Goal: Information Seeking & Learning: Learn about a topic

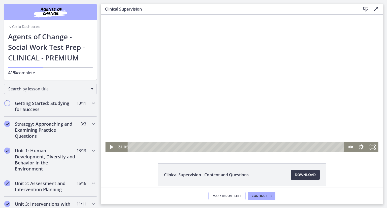
click at [111, 100] on div at bounding box center [241, 83] width 273 height 137
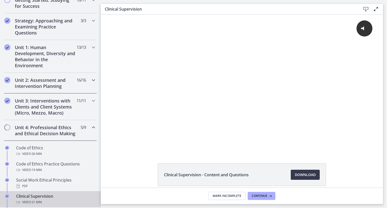
scroll to position [103, 0]
click at [90, 78] on icon "Chapters" at bounding box center [93, 80] width 6 height 6
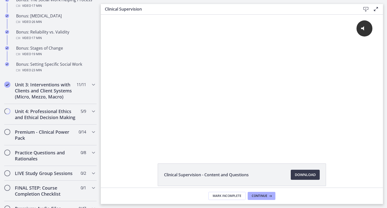
scroll to position [451, 0]
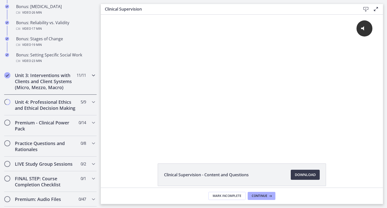
click at [91, 78] on icon "Chapters" at bounding box center [93, 75] width 6 height 6
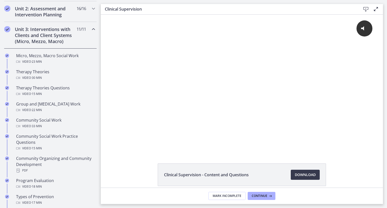
scroll to position [174, 0]
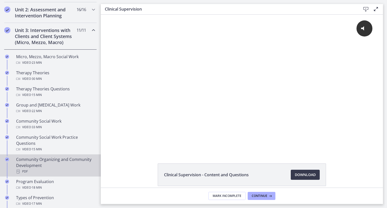
click at [39, 167] on div "Community Organizing and Community Development PDF" at bounding box center [55, 165] width 79 height 18
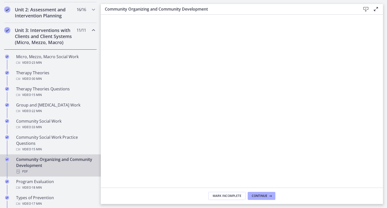
click at [365, 7] on icon at bounding box center [366, 9] width 6 height 6
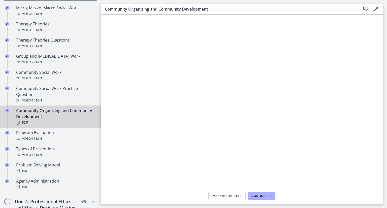
scroll to position [229, 0]
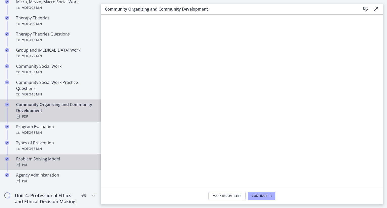
click at [44, 165] on div "PDF" at bounding box center [55, 165] width 79 height 6
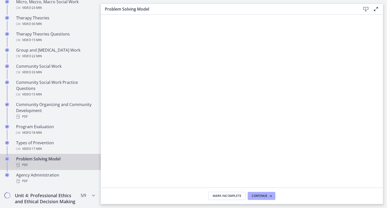
click at [364, 9] on icon at bounding box center [366, 9] width 6 height 6
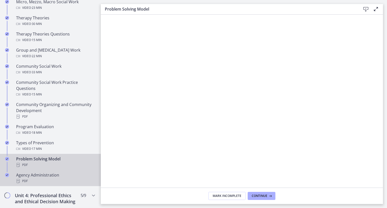
click at [38, 181] on div "PDF" at bounding box center [55, 181] width 79 height 6
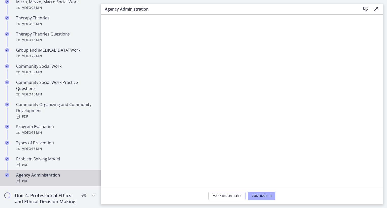
click at [364, 8] on icon at bounding box center [366, 9] width 6 height 6
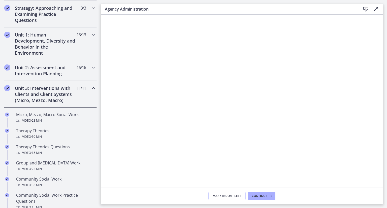
scroll to position [115, 0]
click at [90, 88] on icon "Chapters" at bounding box center [93, 89] width 6 height 6
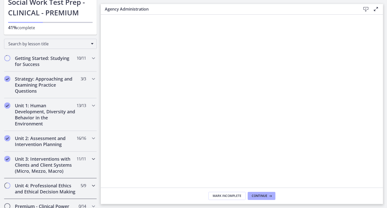
scroll to position [44, 0]
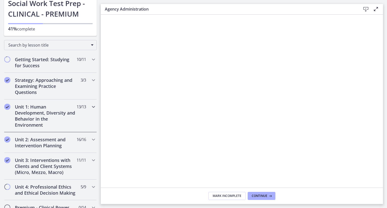
click at [90, 107] on icon "Chapters" at bounding box center [93, 107] width 6 height 6
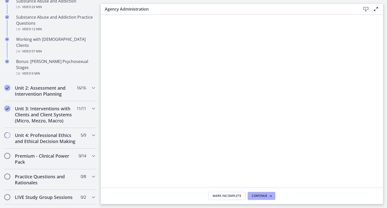
scroll to position [362, 0]
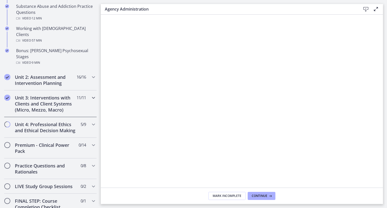
click at [90, 95] on icon "Chapters" at bounding box center [93, 98] width 6 height 6
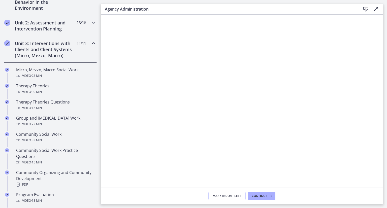
scroll to position [160, 0]
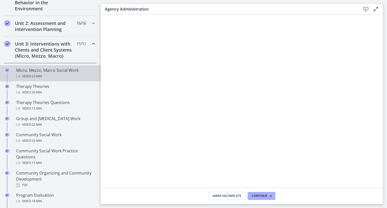
click at [48, 71] on div "Micro, Mezzo, Macro Social Work Video · 23 min" at bounding box center [55, 73] width 79 height 12
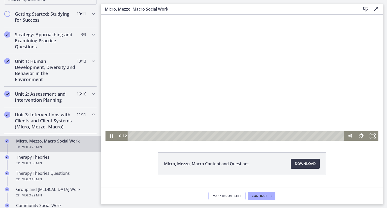
scroll to position [13, 0]
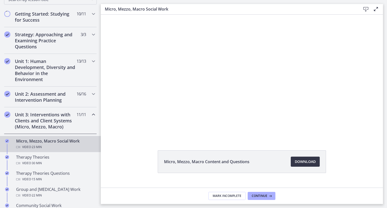
click at [301, 159] on span "Download Opens in a new window" at bounding box center [305, 162] width 21 height 6
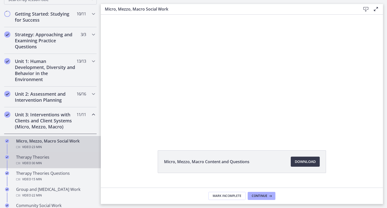
click at [38, 162] on span "· 30 min" at bounding box center [36, 163] width 11 height 6
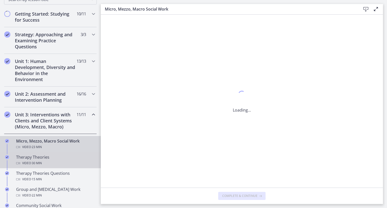
scroll to position [0, 0]
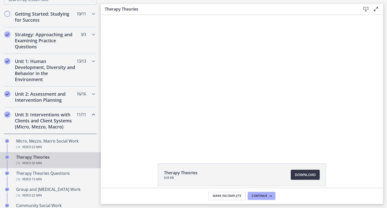
click at [299, 177] on span "Download Opens in a new window" at bounding box center [305, 175] width 21 height 6
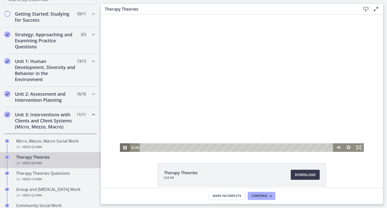
click at [123, 146] on icon "Pause" at bounding box center [125, 148] width 12 height 10
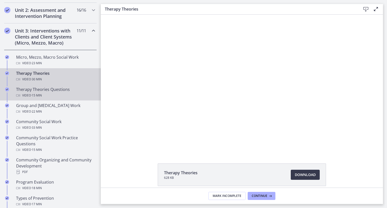
scroll to position [174, 0]
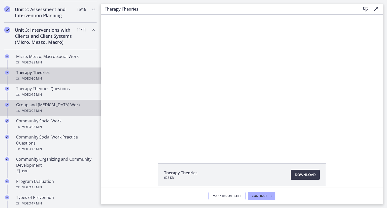
click at [63, 104] on div "Group and [MEDICAL_DATA] Work Video · 22 min" at bounding box center [55, 108] width 79 height 12
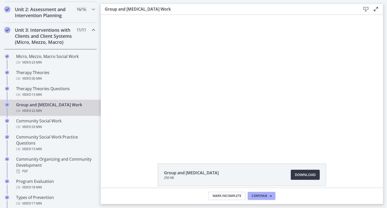
click at [295, 178] on link "Download Opens in a new window" at bounding box center [305, 175] width 29 height 10
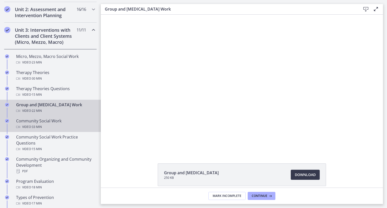
click at [48, 124] on div "Video · 33 min" at bounding box center [55, 127] width 79 height 6
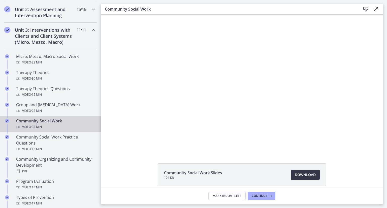
click at [298, 175] on span "Download Opens in a new window" at bounding box center [305, 175] width 21 height 6
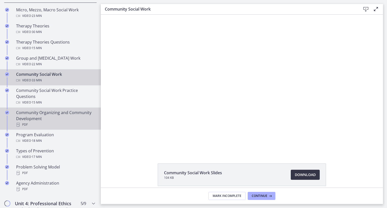
scroll to position [223, 0]
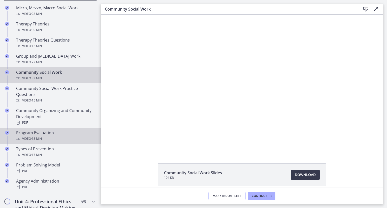
click at [69, 136] on div "Video · 18 min" at bounding box center [55, 139] width 79 height 6
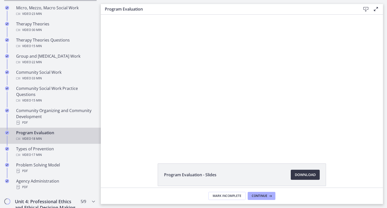
click at [307, 177] on span "Download Opens in a new window" at bounding box center [305, 175] width 21 height 6
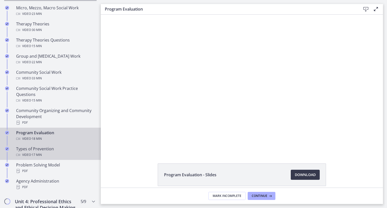
click at [49, 155] on div "Video · 17 min" at bounding box center [55, 155] width 79 height 6
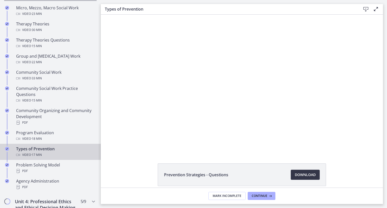
click at [301, 172] on span "Download Opens in a new window" at bounding box center [305, 175] width 21 height 6
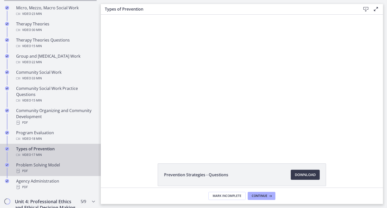
click at [64, 165] on div "Problem Solving Model PDF" at bounding box center [55, 168] width 79 height 12
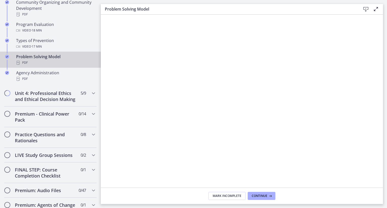
scroll to position [331, 0]
click at [90, 93] on icon "Chapters" at bounding box center [93, 93] width 6 height 6
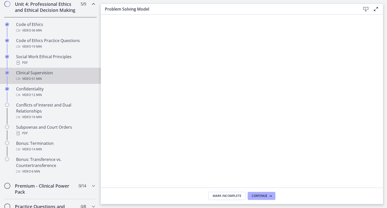
scroll to position [227, 0]
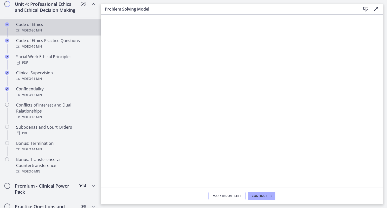
click at [78, 33] on div "Video · 36 min" at bounding box center [55, 30] width 79 height 6
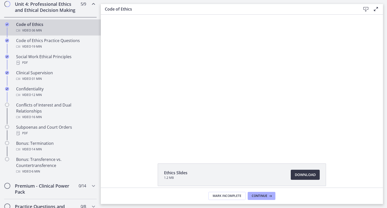
click at [306, 175] on span "Download Opens in a new window" at bounding box center [305, 175] width 21 height 6
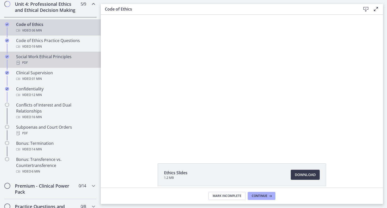
click at [65, 66] on div "PDF" at bounding box center [55, 63] width 79 height 6
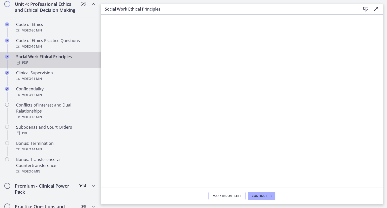
click at [365, 11] on icon at bounding box center [366, 9] width 6 height 6
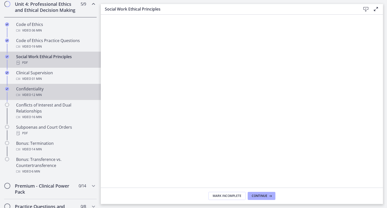
click at [69, 96] on div "Confidentiality Video · 12 min" at bounding box center [55, 92] width 79 height 12
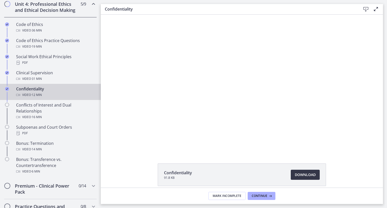
click at [301, 174] on span "Download Opens in a new window" at bounding box center [305, 175] width 21 height 6
